Goal: Information Seeking & Learning: Check status

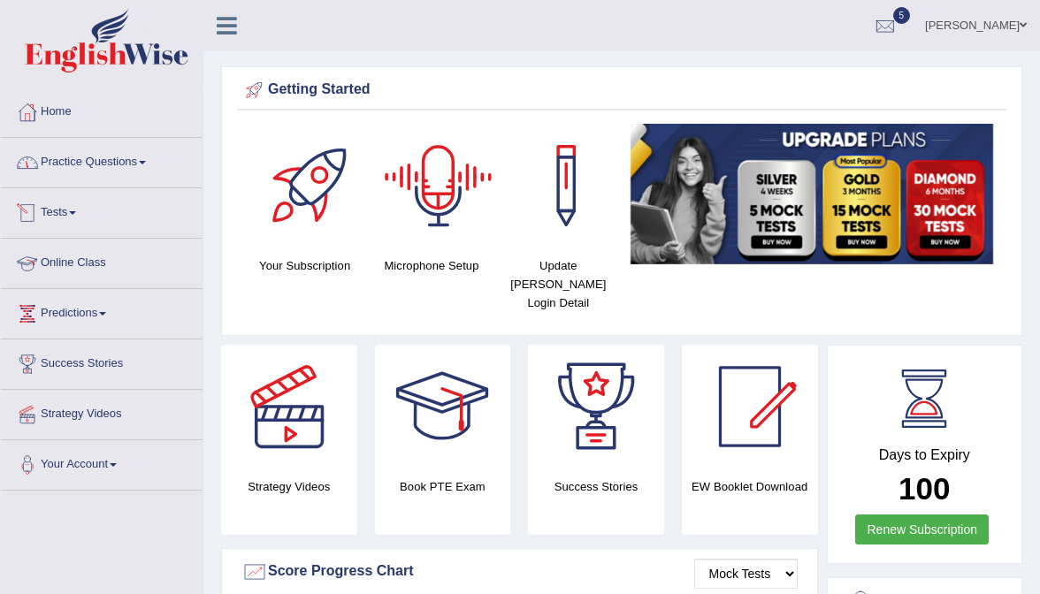
click at [96, 161] on link "Practice Questions" at bounding box center [102, 160] width 202 height 44
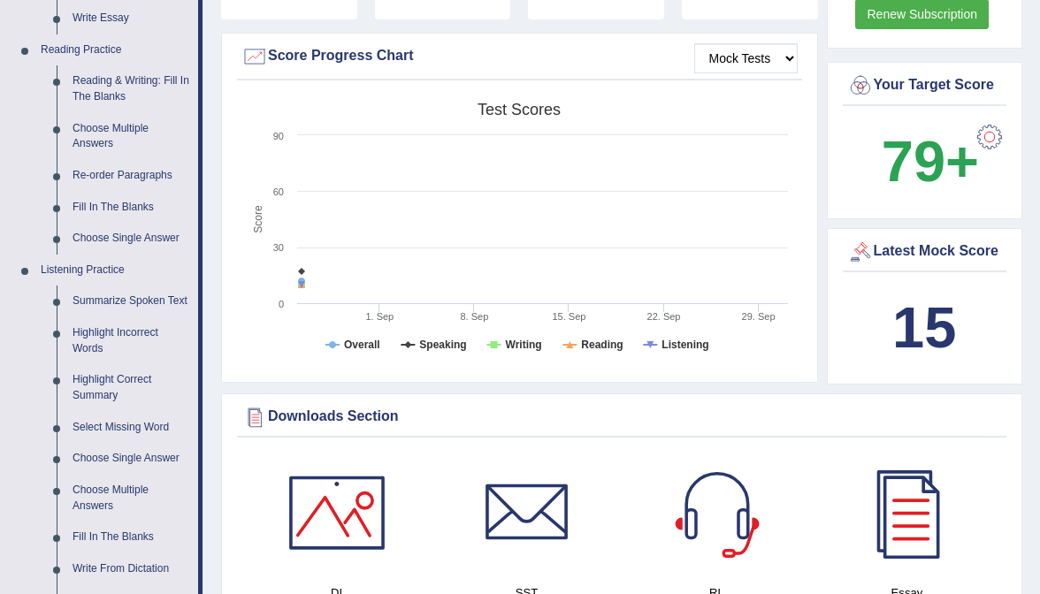
scroll to position [517, 0]
click at [123, 295] on link "Summarize Spoken Text" at bounding box center [132, 301] width 134 height 32
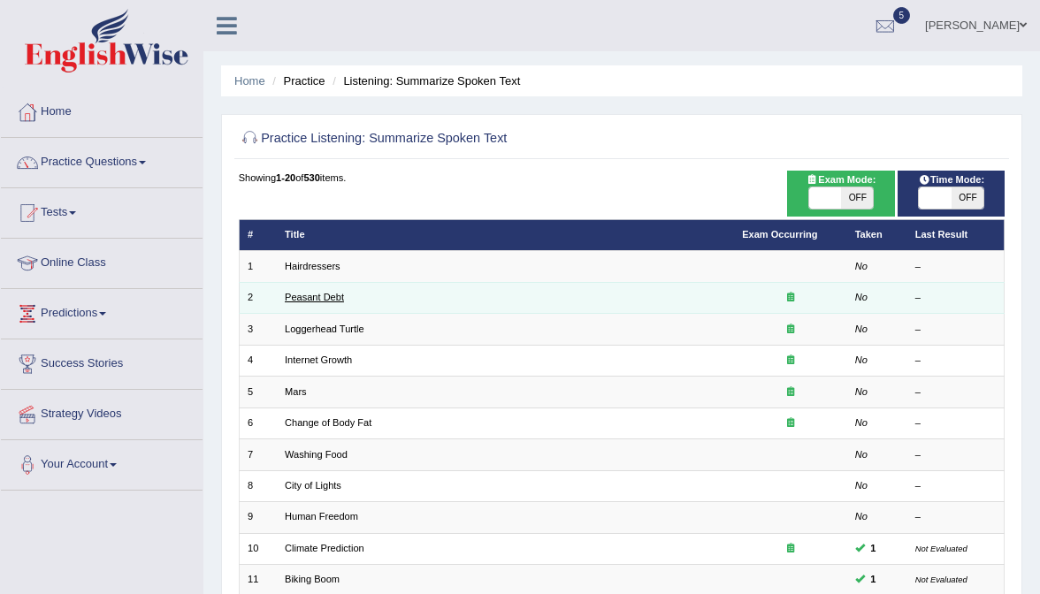
click at [309, 297] on link "Peasant Debt" at bounding box center [314, 297] width 59 height 11
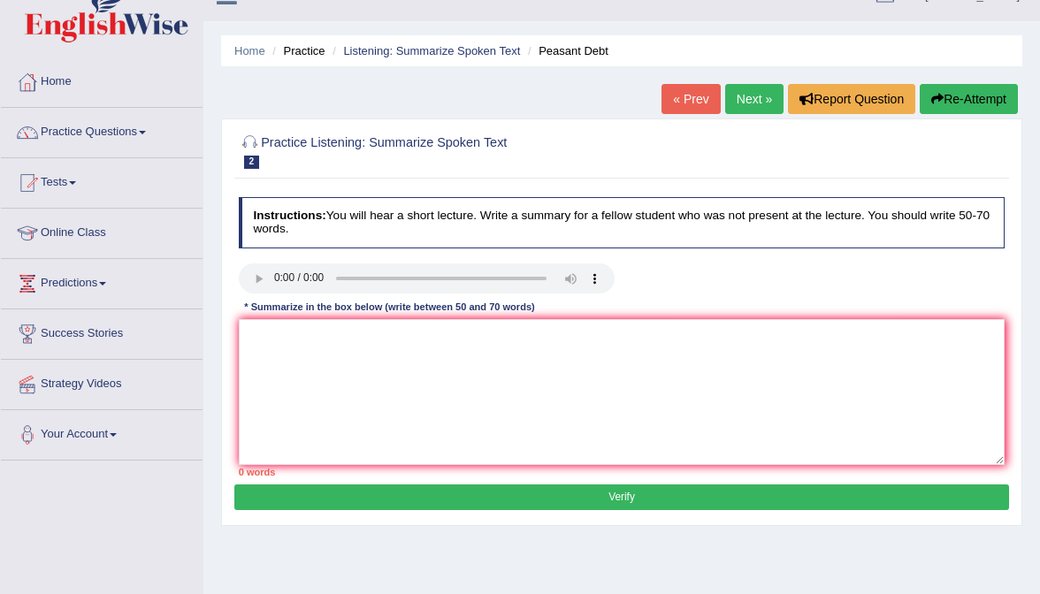
scroll to position [50, 0]
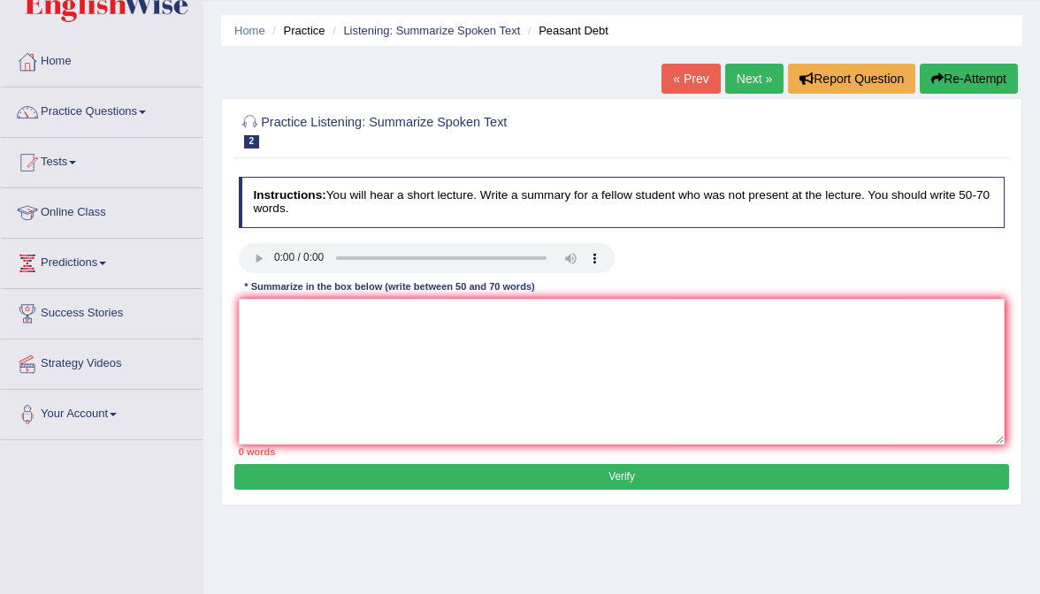
click at [272, 261] on audio at bounding box center [427, 258] width 376 height 30
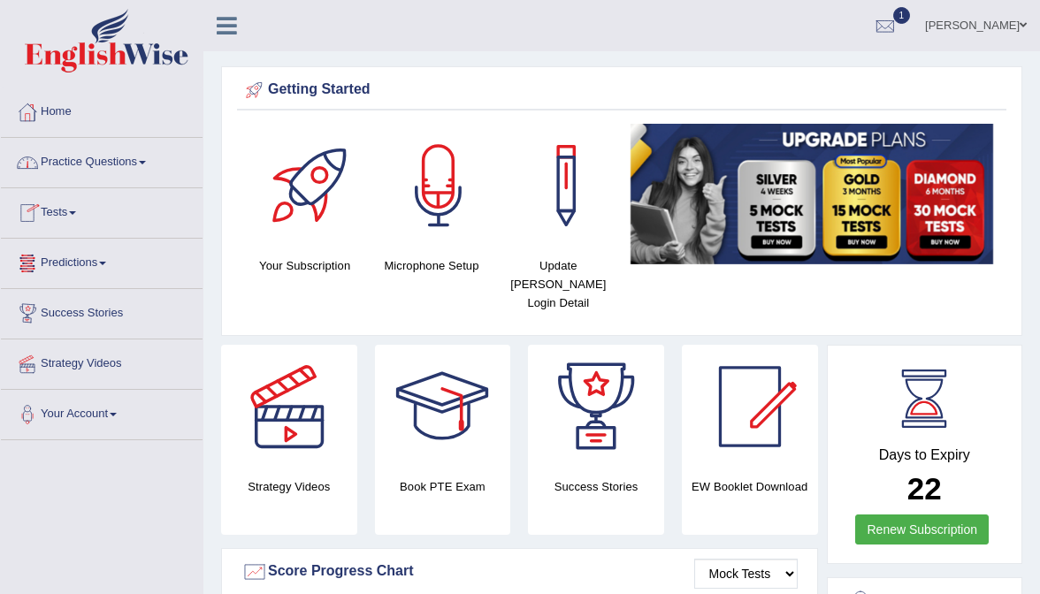
click at [69, 202] on link "Tests" at bounding box center [102, 210] width 202 height 44
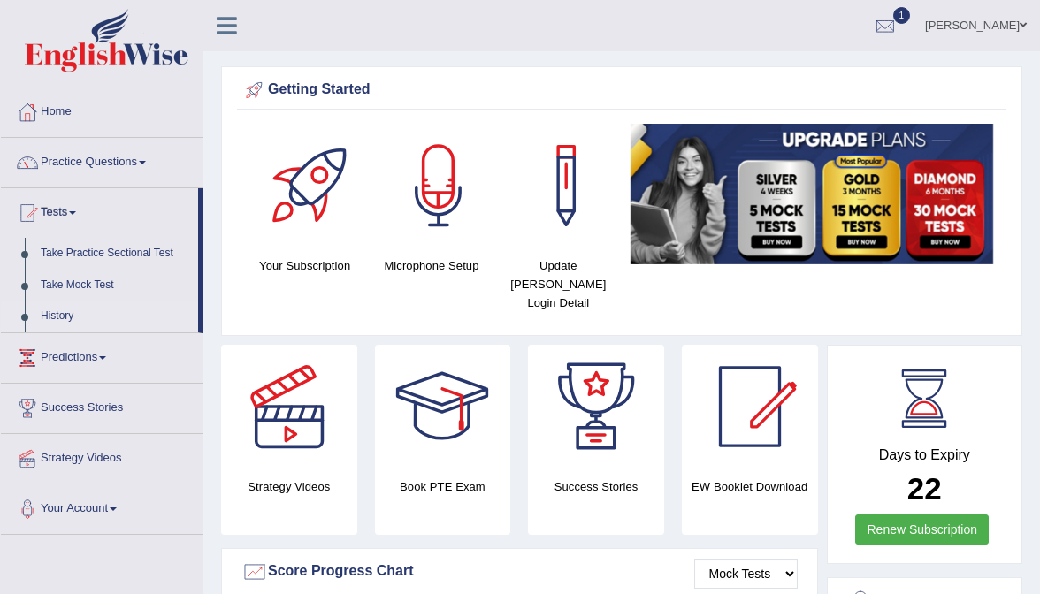
click at [69, 326] on link "History" at bounding box center [115, 317] width 165 height 32
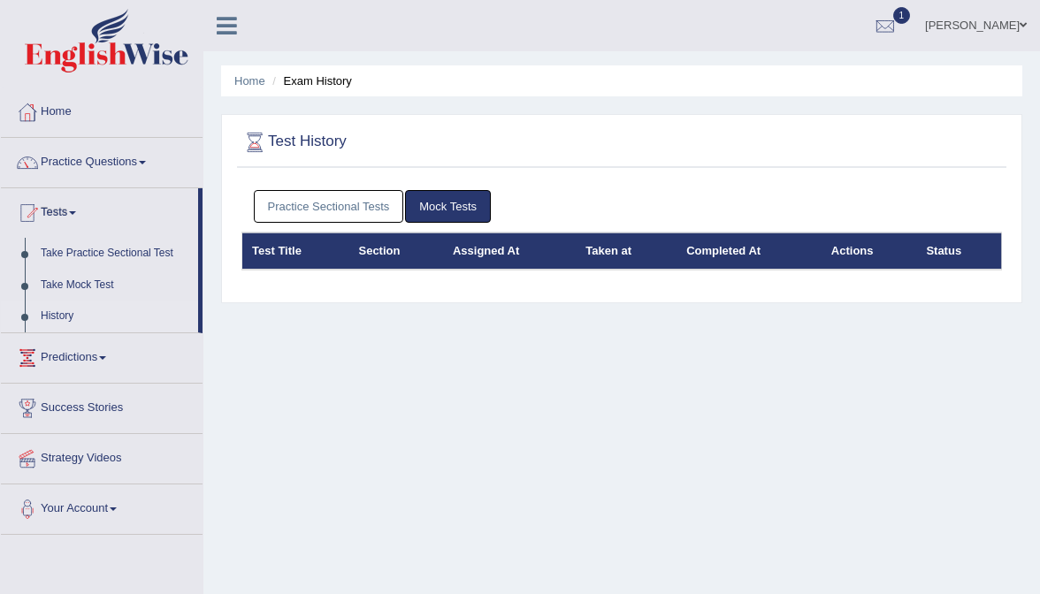
click at [387, 195] on link "Practice Sectional Tests" at bounding box center [329, 206] width 150 height 33
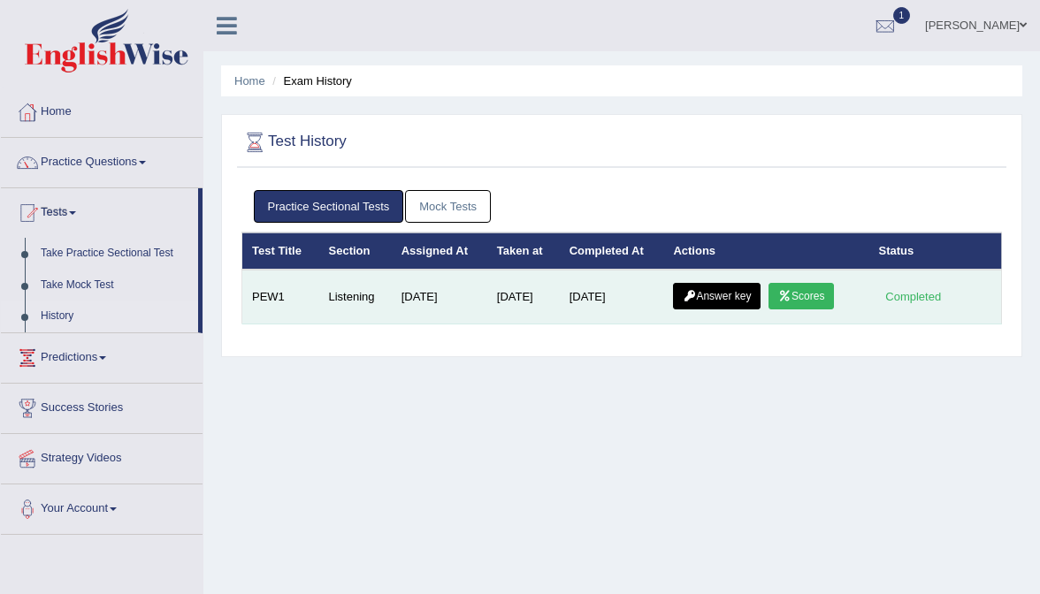
click at [731, 284] on link "Answer key" at bounding box center [717, 296] width 88 height 27
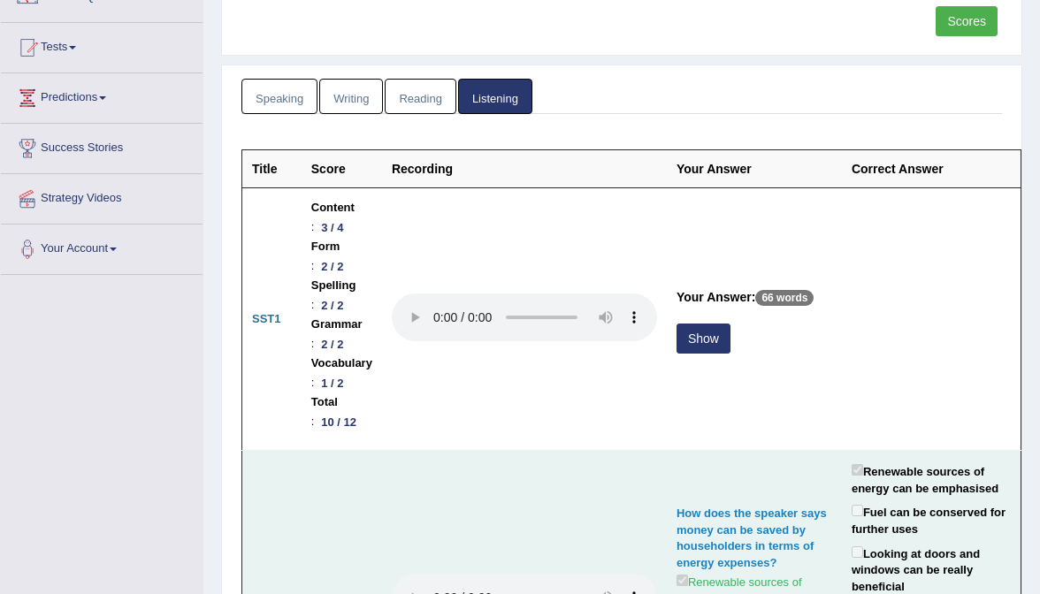
scroll to position [172, 0]
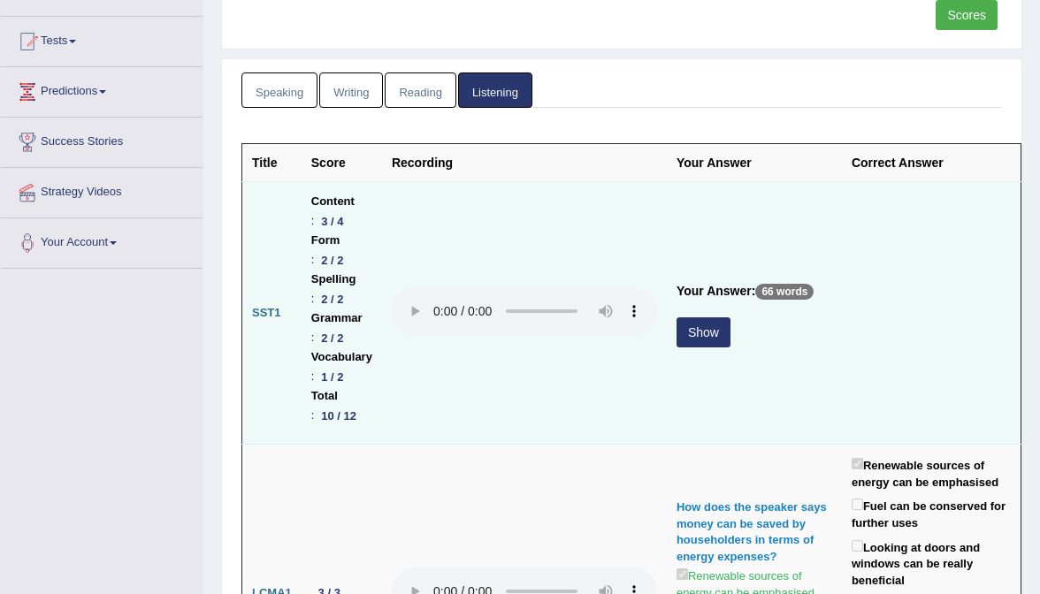
click at [724, 318] on button "Show" at bounding box center [704, 333] width 54 height 30
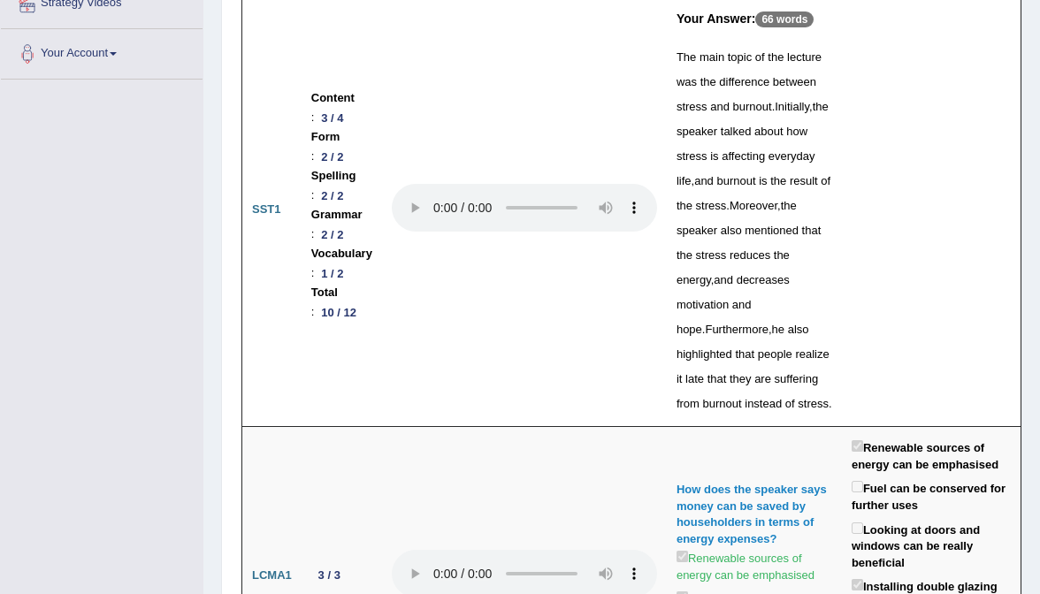
scroll to position [361, 0]
drag, startPoint x: 799, startPoint y: 154, endPoint x: 815, endPoint y: 154, distance: 15.9
click at [808, 138] on span "how" at bounding box center [796, 131] width 21 height 13
drag, startPoint x: 718, startPoint y: 180, endPoint x: 743, endPoint y: 180, distance: 24.8
click at [743, 180] on div "The main topic of the lecture was the difference between stress and burnout . I…" at bounding box center [755, 231] width 156 height 372
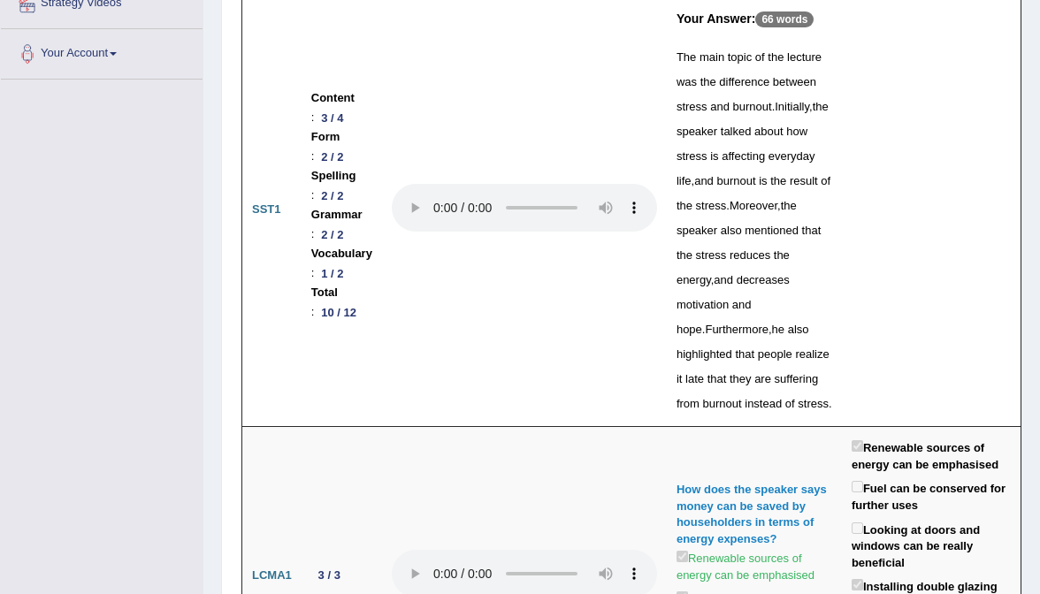
click at [801, 138] on span "how" at bounding box center [796, 131] width 21 height 13
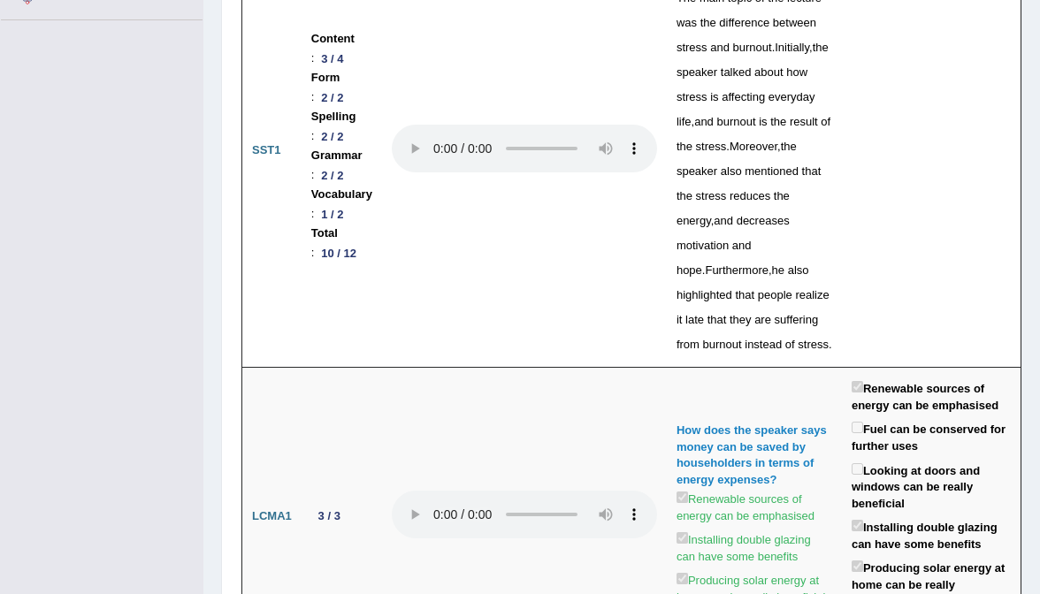
scroll to position [425, 0]
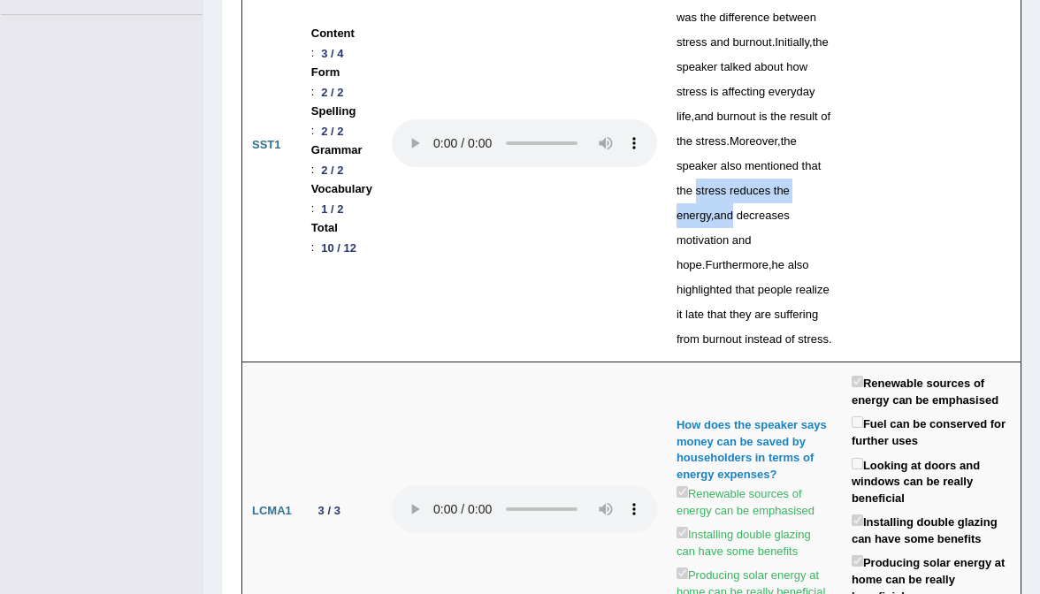
drag, startPoint x: 789, startPoint y: 215, endPoint x: 827, endPoint y: 219, distance: 38.3
click at [827, 219] on div "The main topic of the lecture was the difference between stress and burnout . I…" at bounding box center [755, 167] width 156 height 372
click at [789, 268] on div "The main topic of the lecture was the difference between stress and burnout . I…" at bounding box center [755, 167] width 156 height 372
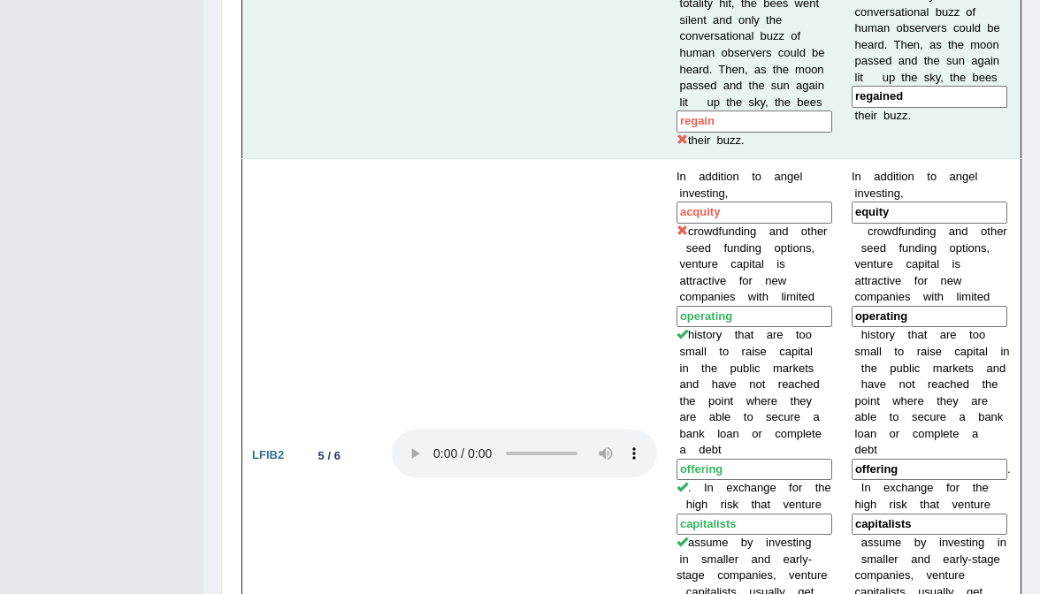
scroll to position [2126, 0]
drag, startPoint x: 734, startPoint y: 140, endPoint x: 775, endPoint y: 154, distance: 43.1
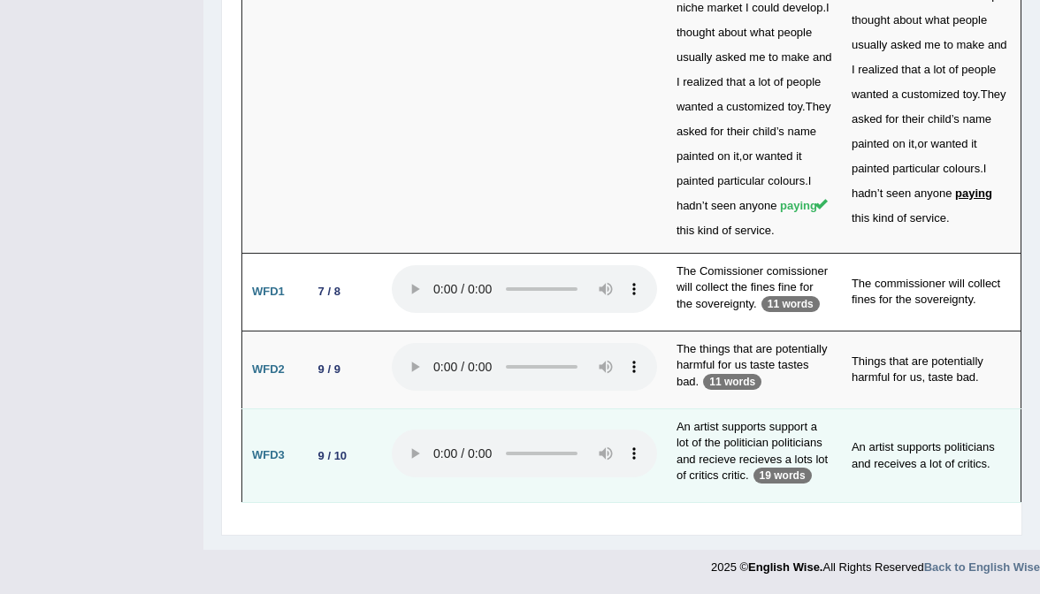
scroll to position [7312, 0]
